Goal: Task Accomplishment & Management: Complete application form

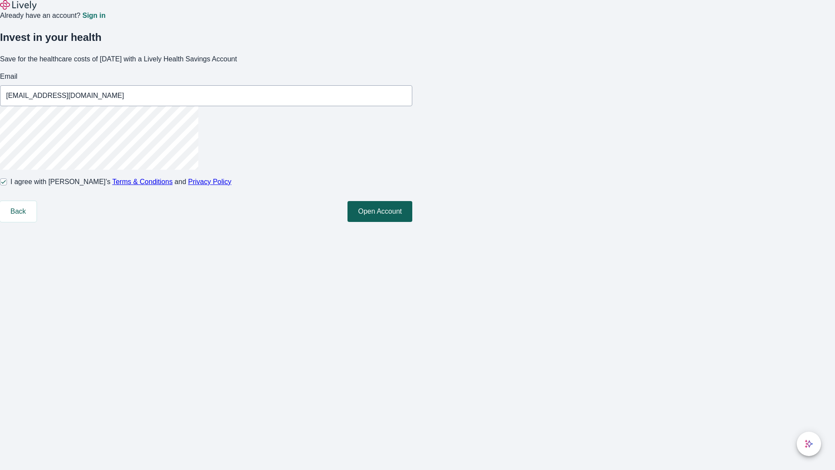
click at [412, 222] on button "Open Account" at bounding box center [380, 211] width 65 height 21
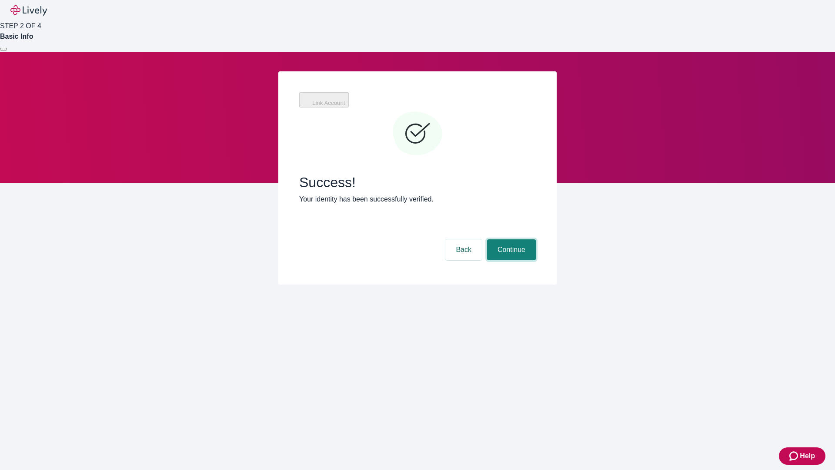
click at [536, 239] on button "Continue" at bounding box center [511, 249] width 49 height 21
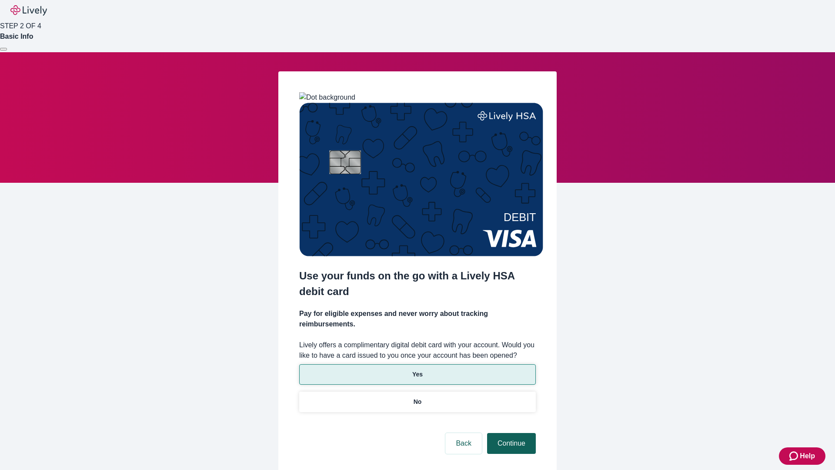
click at [417, 397] on p "No" at bounding box center [418, 401] width 8 height 9
click at [510, 433] on button "Continue" at bounding box center [511, 443] width 49 height 21
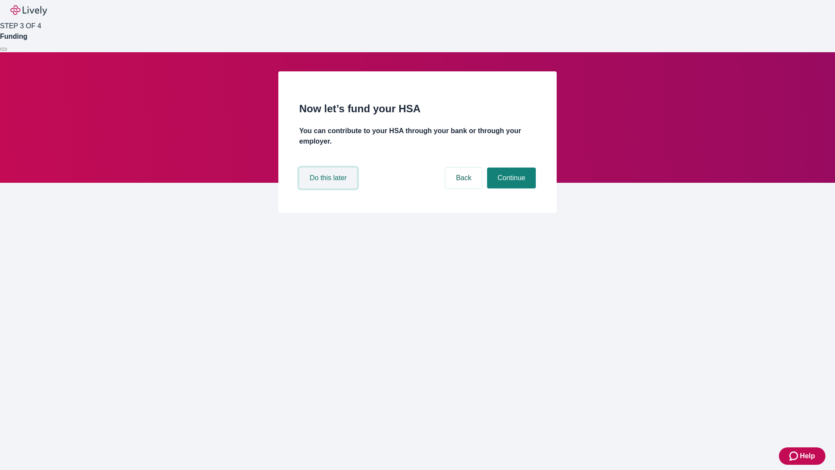
click at [329, 188] on button "Do this later" at bounding box center [328, 177] width 58 height 21
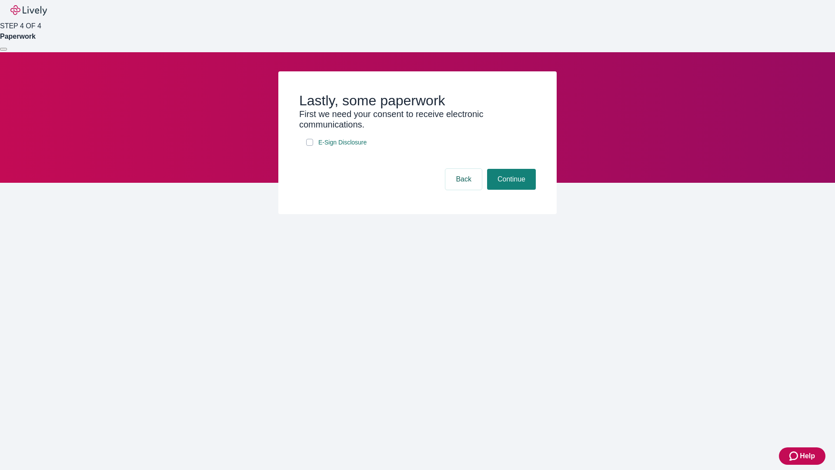
click at [310, 146] on input "E-Sign Disclosure" at bounding box center [309, 142] width 7 height 7
checkbox input "true"
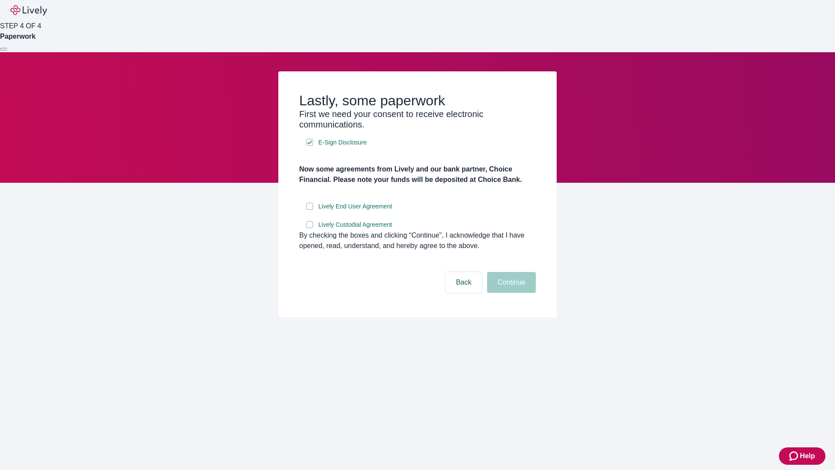
click at [310, 210] on input "Lively End User Agreement" at bounding box center [309, 206] width 7 height 7
checkbox input "true"
click at [310, 228] on input "Lively Custodial Agreement" at bounding box center [309, 224] width 7 height 7
checkbox input "true"
click at [510, 293] on button "Continue" at bounding box center [511, 282] width 49 height 21
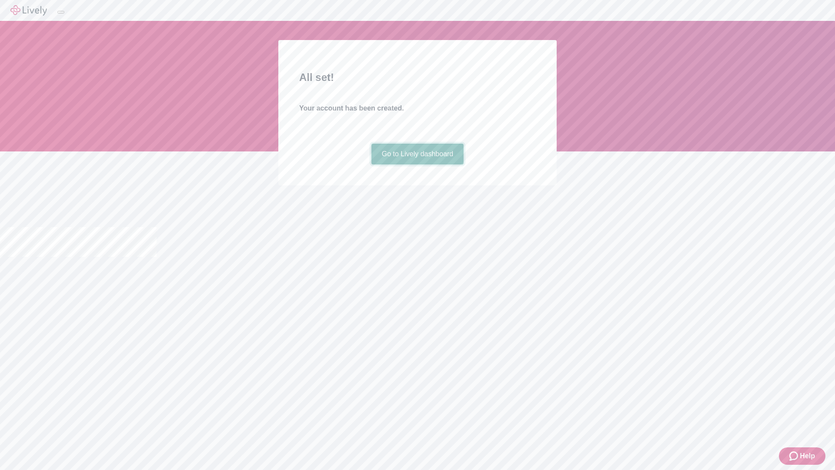
click at [417, 164] on link "Go to Lively dashboard" at bounding box center [417, 154] width 93 height 21
